Goal: Task Accomplishment & Management: Complete application form

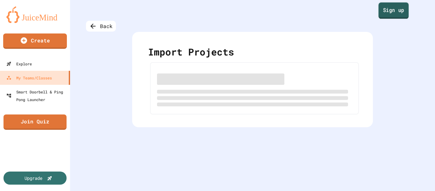
click at [388, 9] on link "Sign up" at bounding box center [394, 11] width 30 height 16
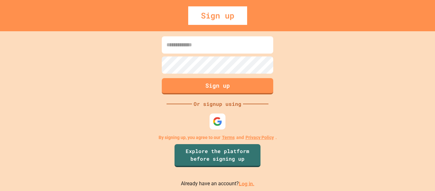
click at [207, 48] on input at bounding box center [217, 44] width 111 height 17
type input "**********"
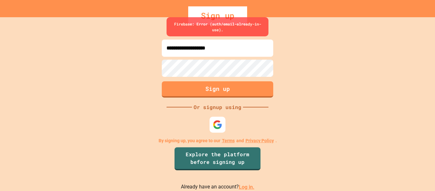
click at [236, 120] on div "**********" at bounding box center [217, 104] width 435 height 174
click at [245, 187] on link "Log in." at bounding box center [247, 187] width 16 height 6
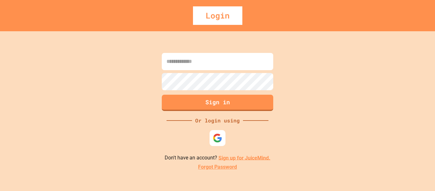
click at [209, 61] on input at bounding box center [217, 61] width 111 height 17
type input "**********"
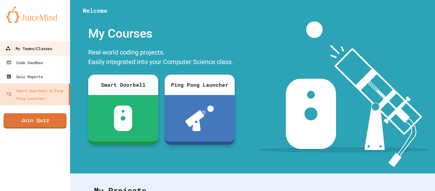
click at [47, 46] on div "My Teams/Classes" at bounding box center [28, 49] width 47 height 8
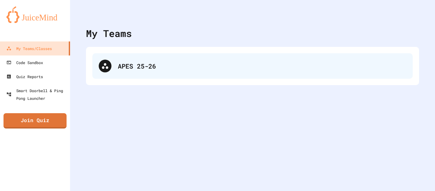
click at [118, 63] on div "APES 25-26" at bounding box center [262, 66] width 288 height 10
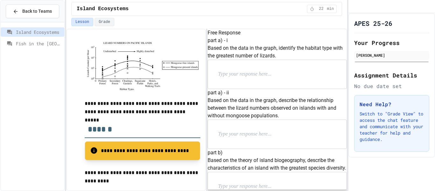
scroll to position [224, 0]
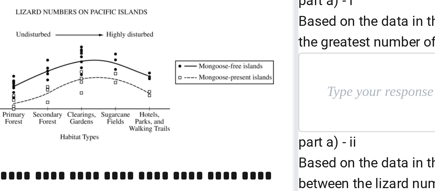
click at [235, 78] on p at bounding box center [259, 74] width 83 height 8
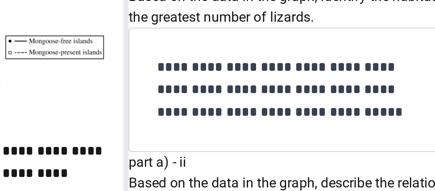
scroll to position [83, 0]
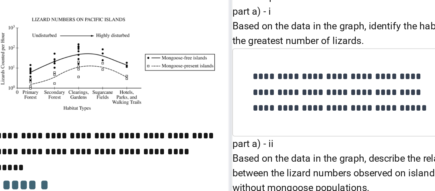
click at [263, 146] on p at bounding box center [259, 150] width 83 height 8
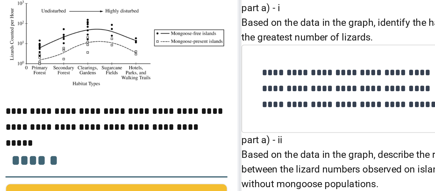
scroll to position [235, 0]
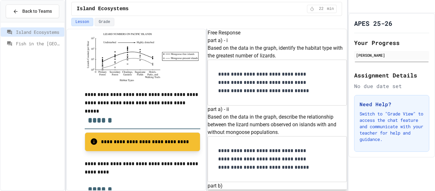
scroll to position [256, 0]
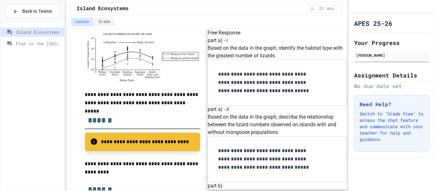
drag, startPoint x: 280, startPoint y: 72, endPoint x: 246, endPoint y: 63, distance: 34.8
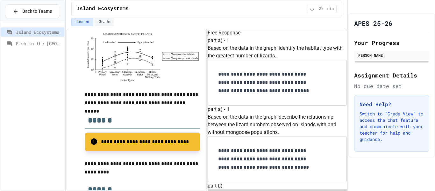
scroll to position [443, 0]
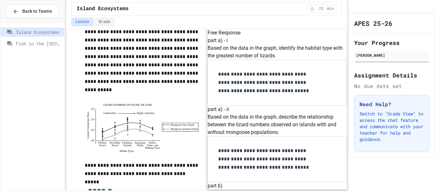
scroll to position [171, 0]
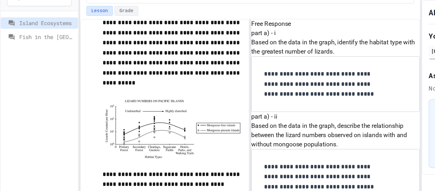
scroll to position [662, 0]
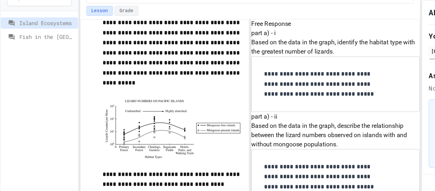
scroll to position [797, 0]
